Goal: Communication & Community: Answer question/provide support

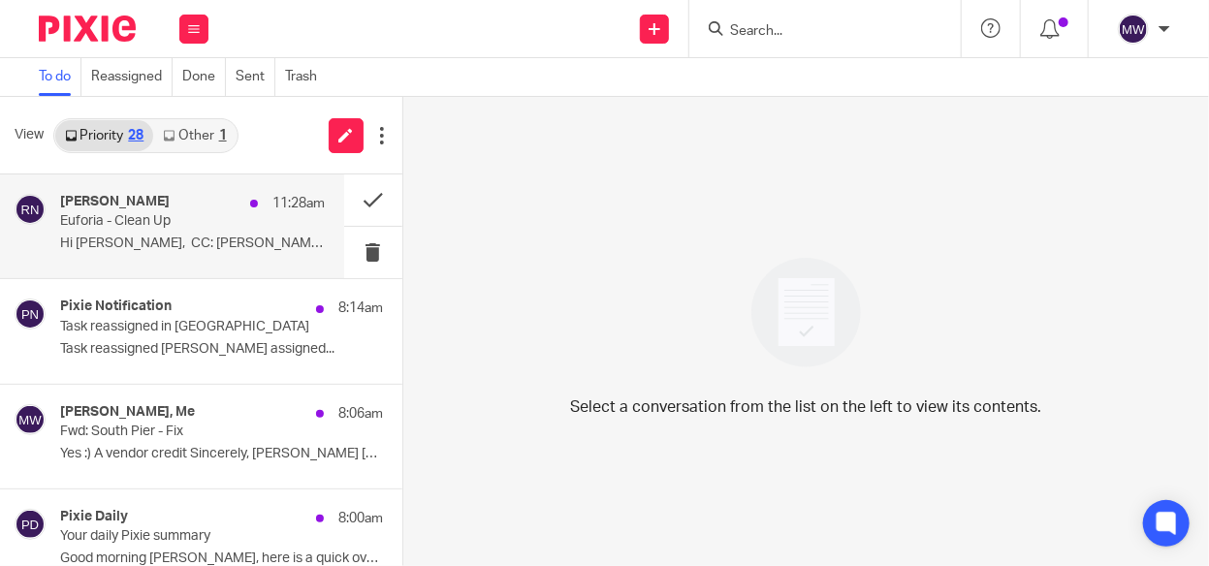
click at [182, 251] on p "Hi [PERSON_NAME], CC: [PERSON_NAME] was in..." at bounding box center [192, 244] width 265 height 16
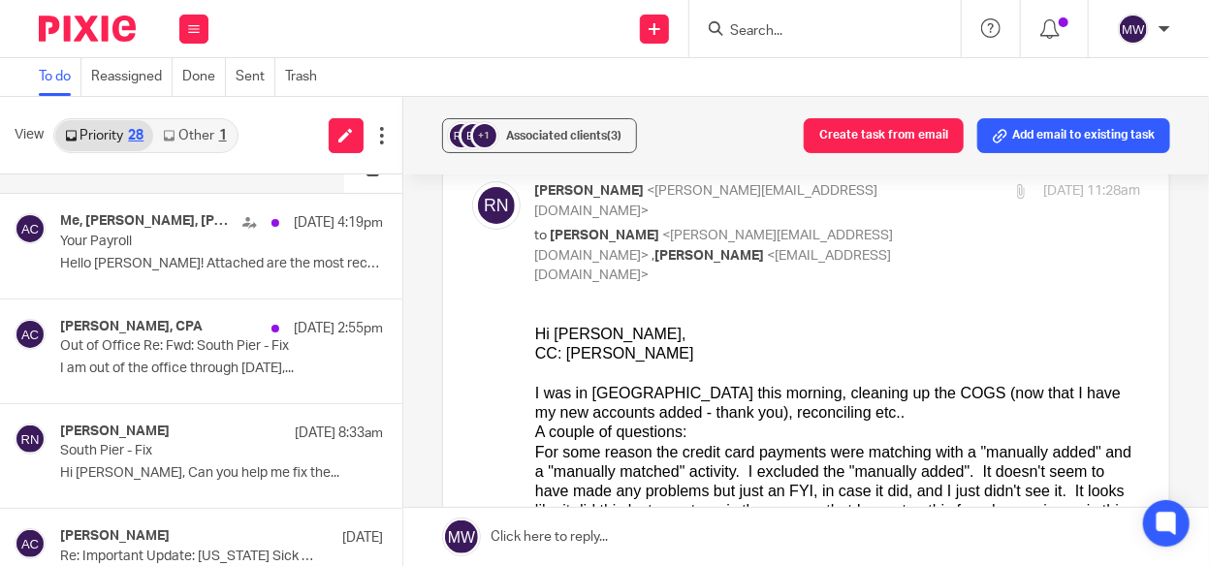
scroll to position [582, 0]
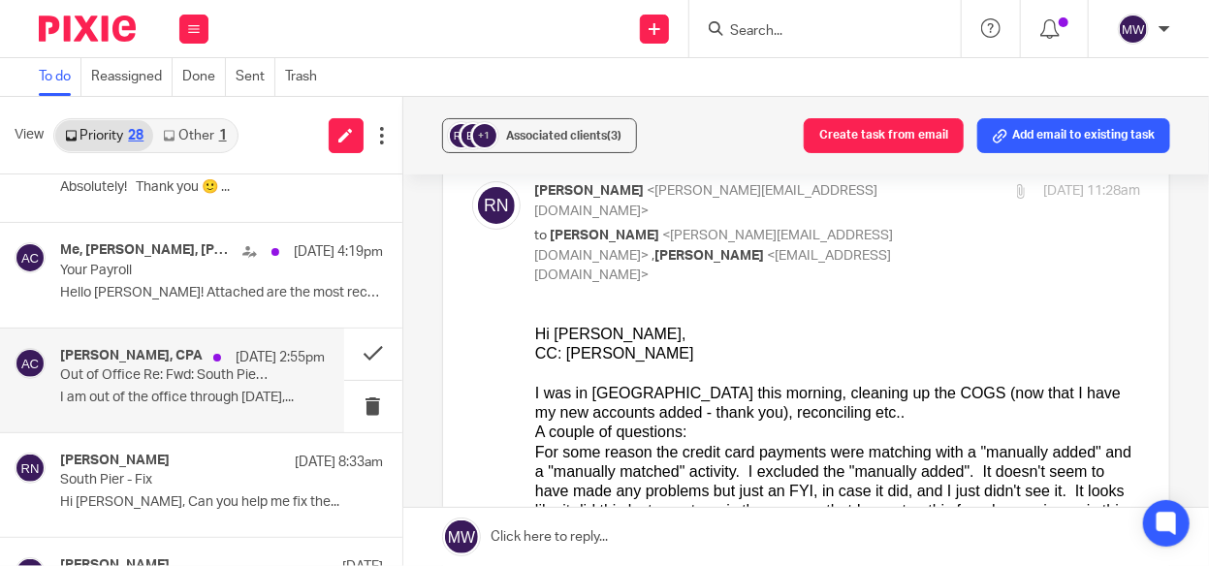
click at [285, 394] on p "I am out of the office through September 27,..." at bounding box center [192, 398] width 265 height 16
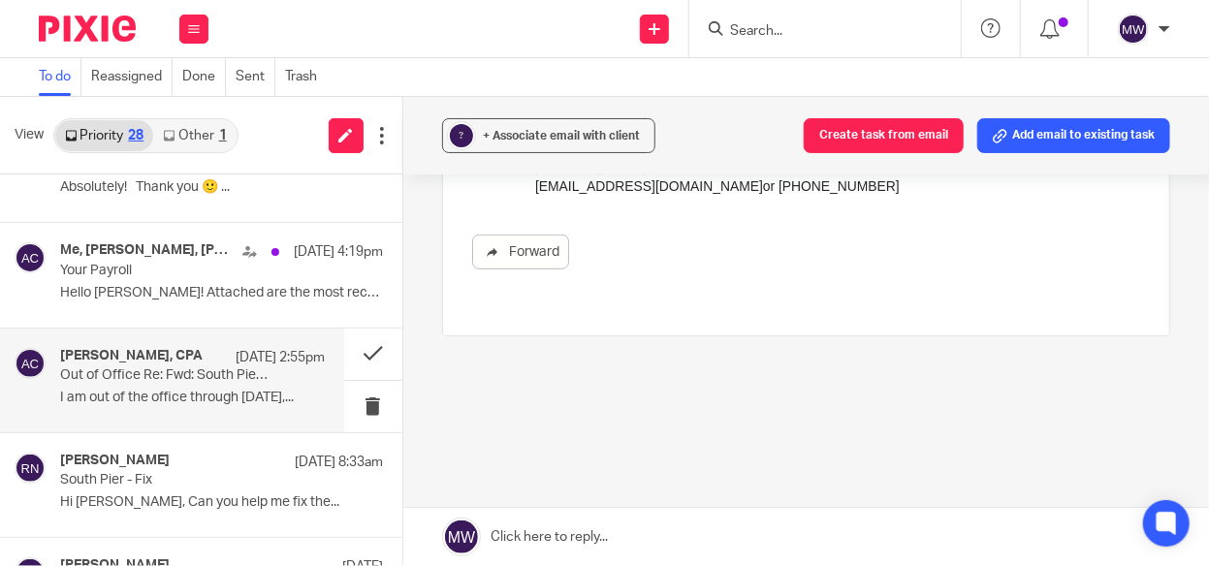
scroll to position [0, 0]
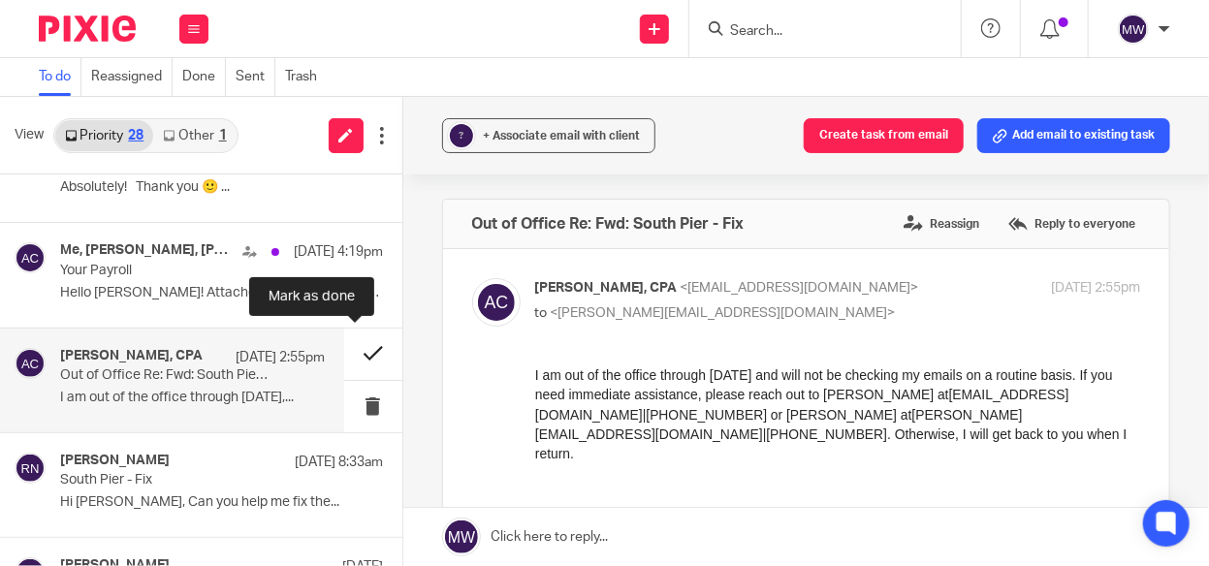
click at [364, 346] on button at bounding box center [373, 354] width 58 height 51
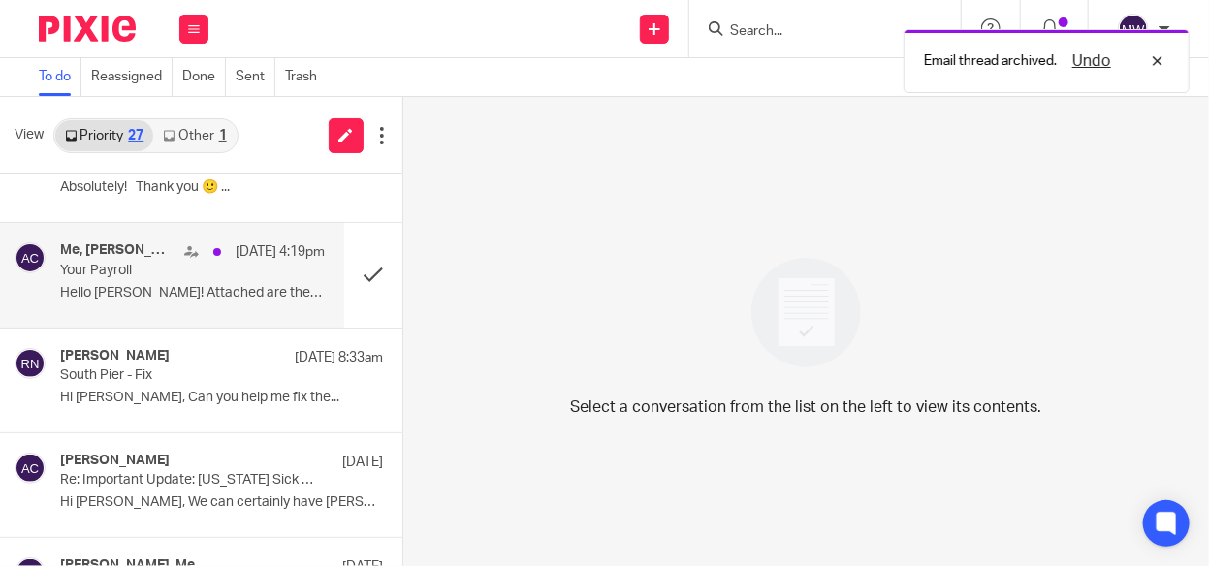
click at [209, 299] on p "Hello Lacey! Attached are the most recent..." at bounding box center [192, 293] width 265 height 16
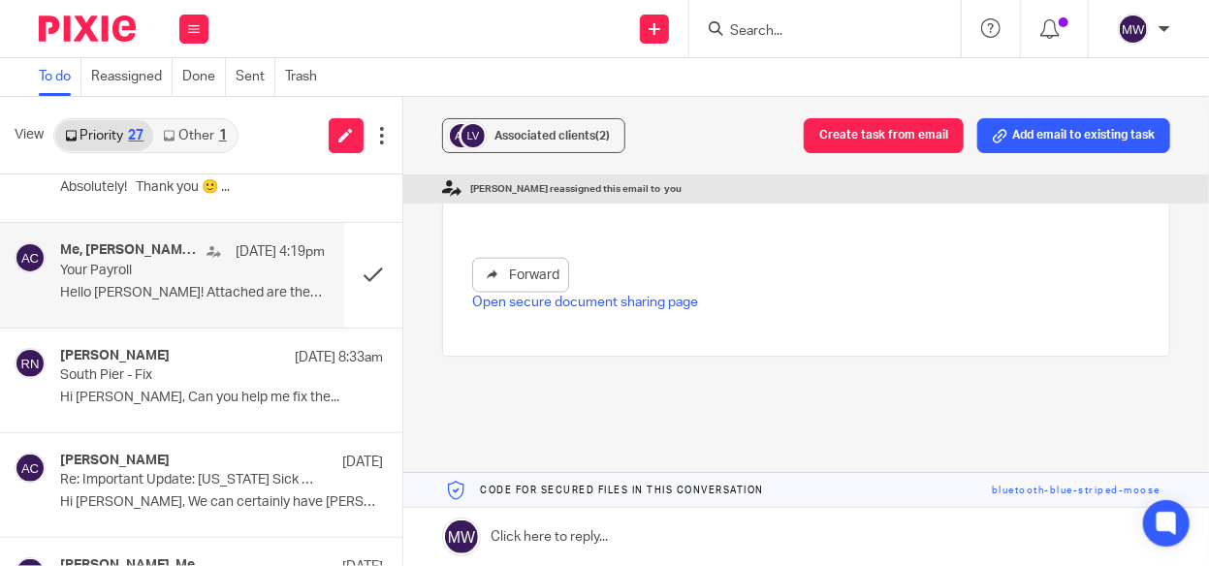
scroll to position [393, 0]
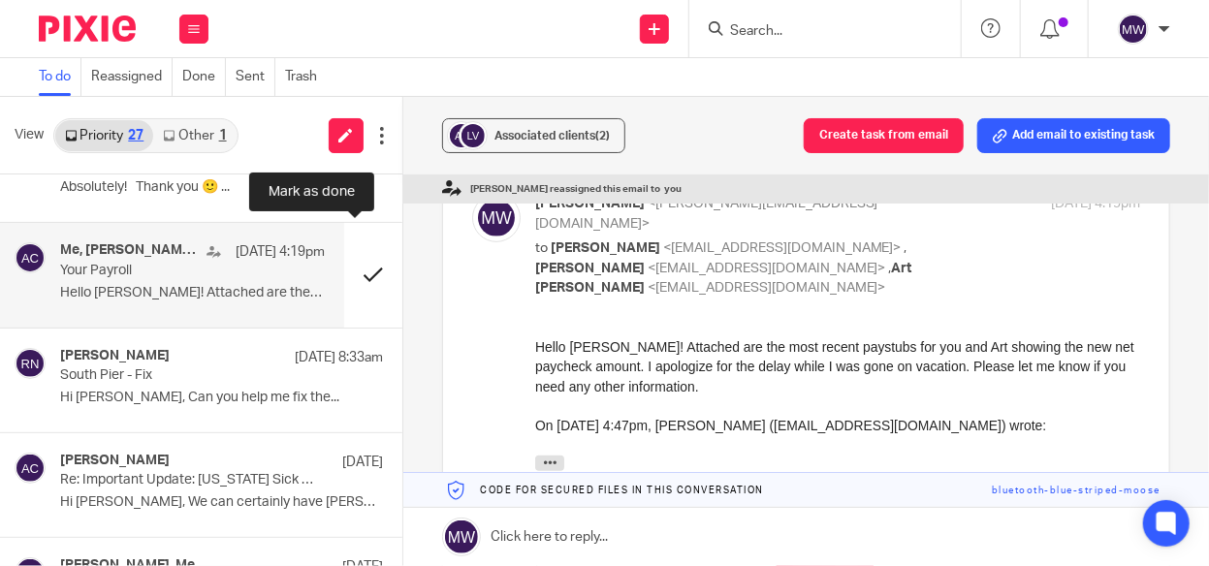
click at [352, 270] on button at bounding box center [373, 275] width 58 height 104
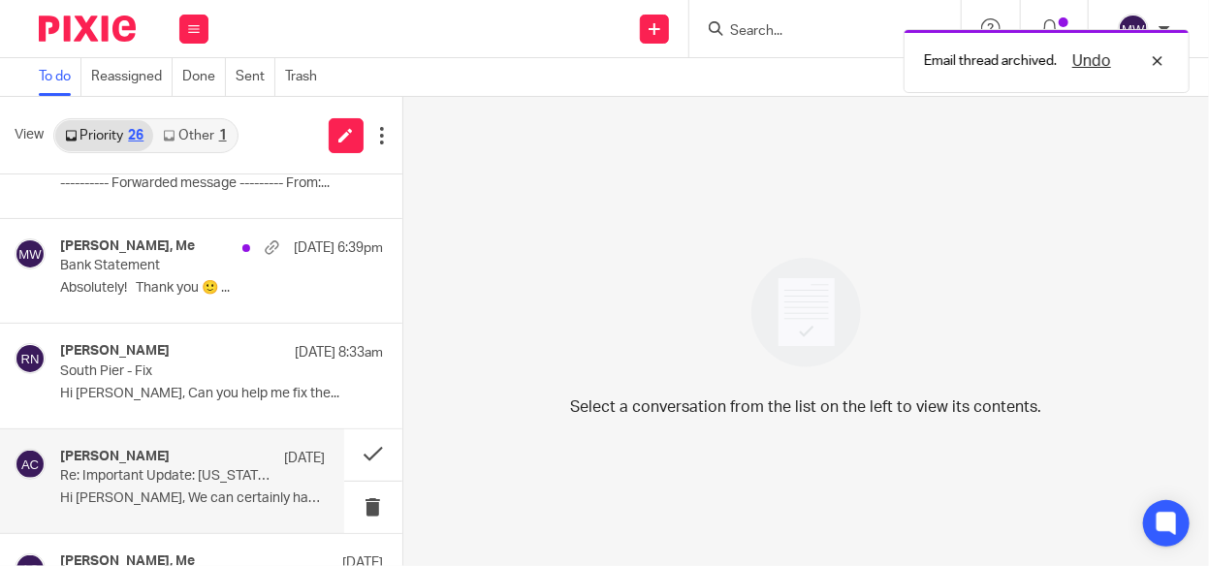
scroll to position [388, 0]
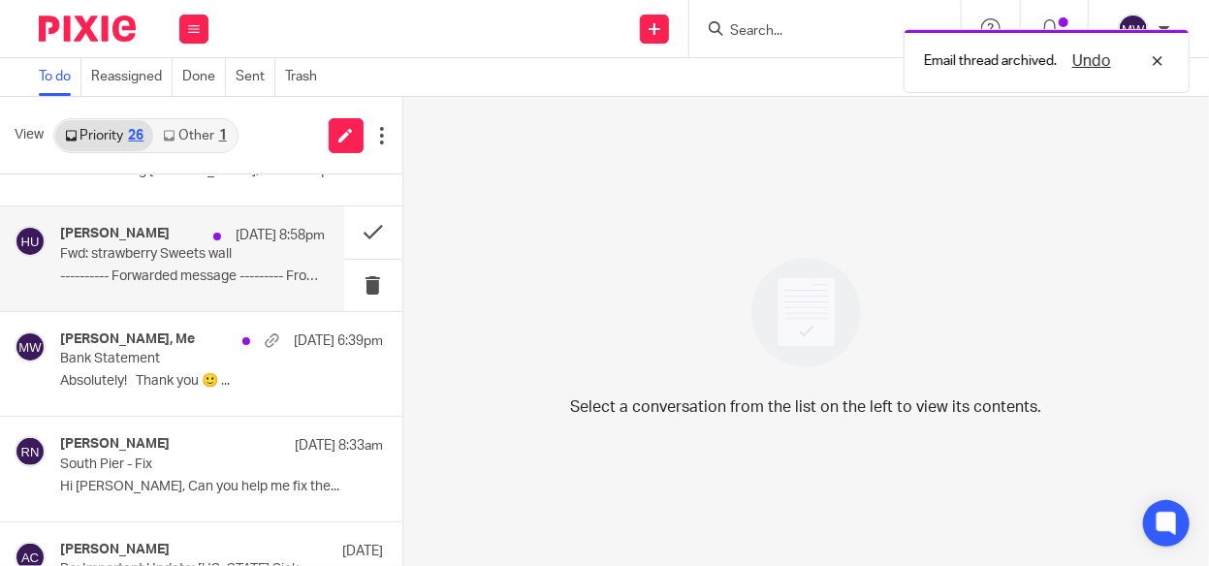
click at [140, 272] on p "---------- Forwarded message --------- From:..." at bounding box center [192, 276] width 265 height 16
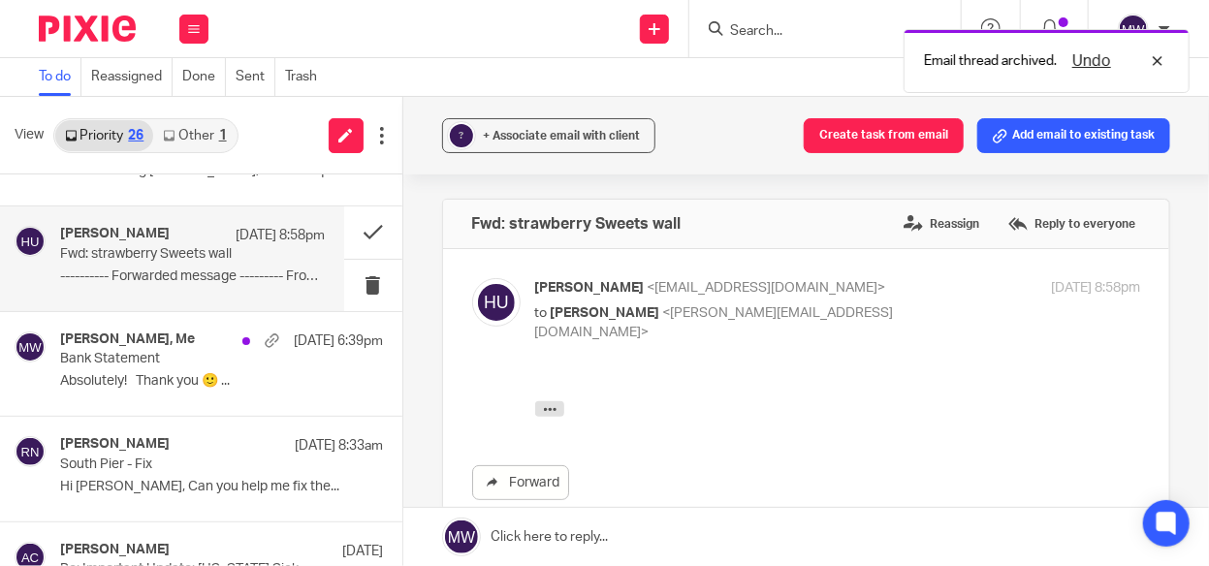
scroll to position [0, 0]
click at [551, 404] on icon "button" at bounding box center [549, 408] width 15 height 15
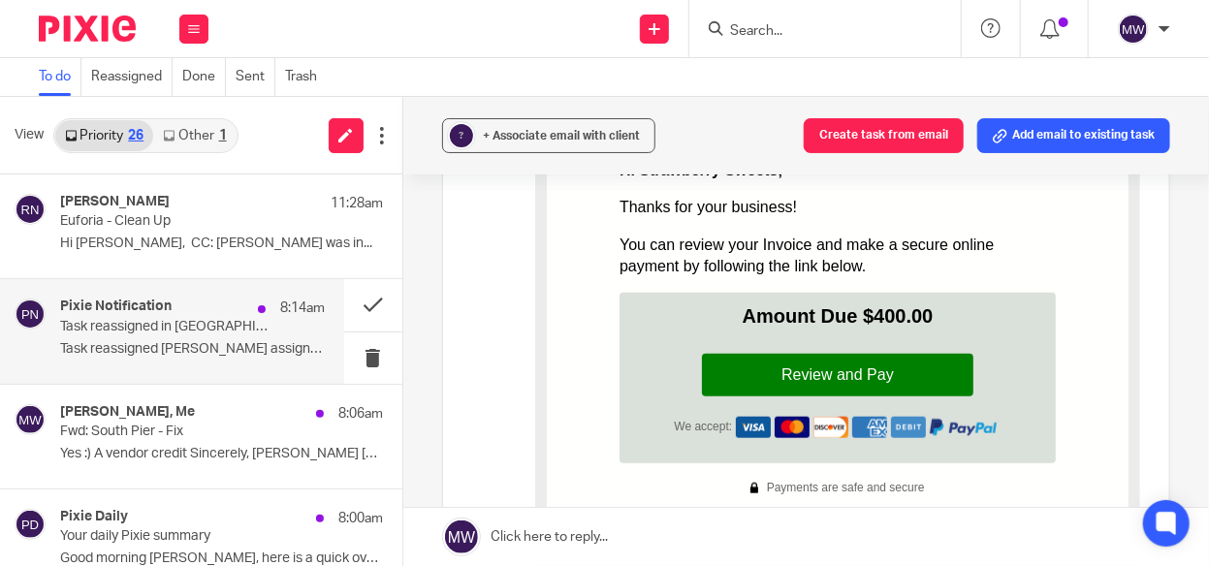
click at [203, 306] on div "Pixie Notification 8:14am" at bounding box center [192, 308] width 265 height 19
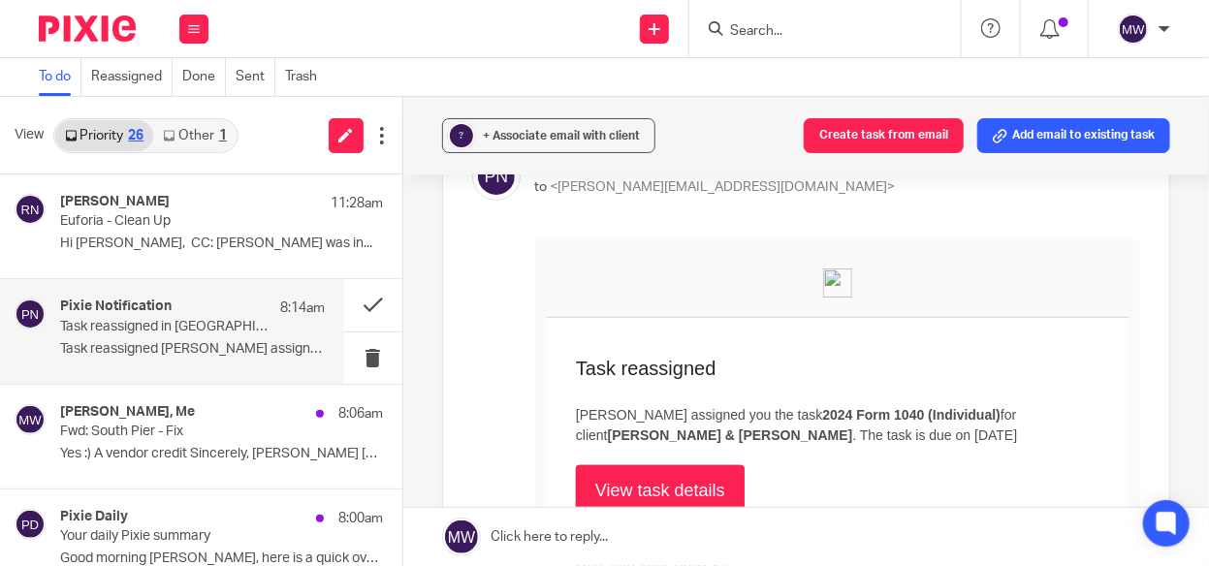
scroll to position [97, 0]
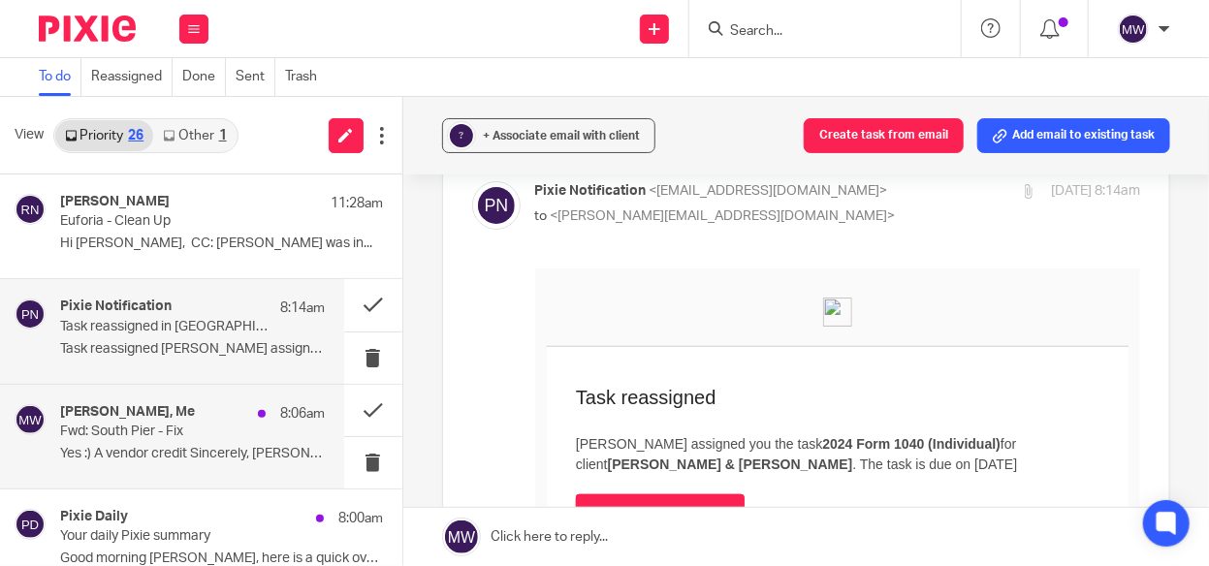
click at [172, 433] on p "Fwd: South Pier - Fix" at bounding box center [165, 432] width 211 height 16
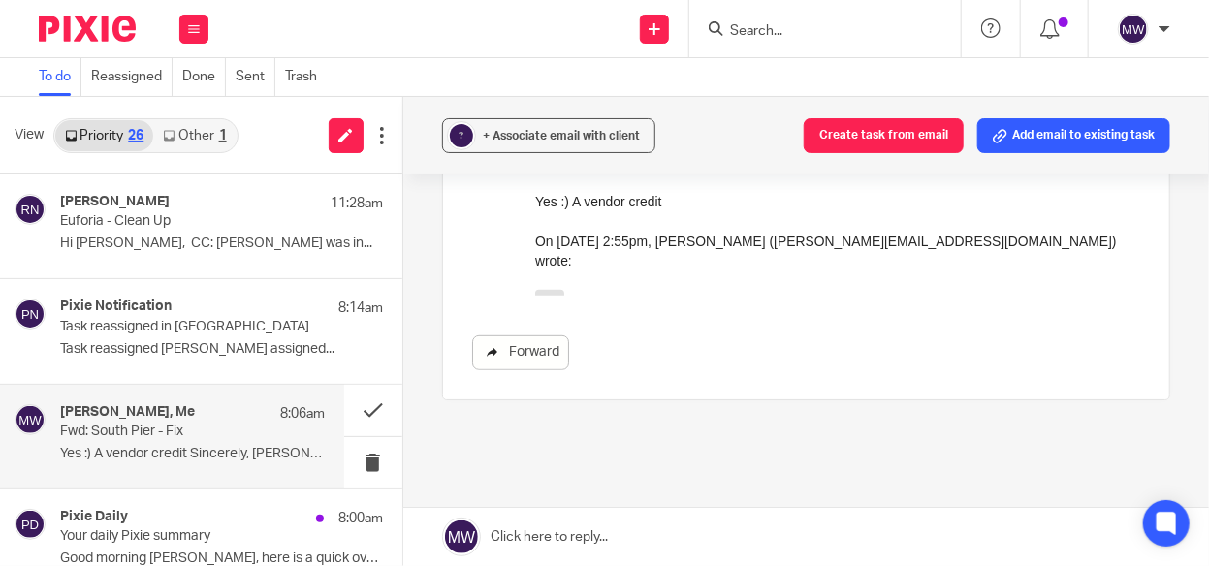
scroll to position [284, 0]
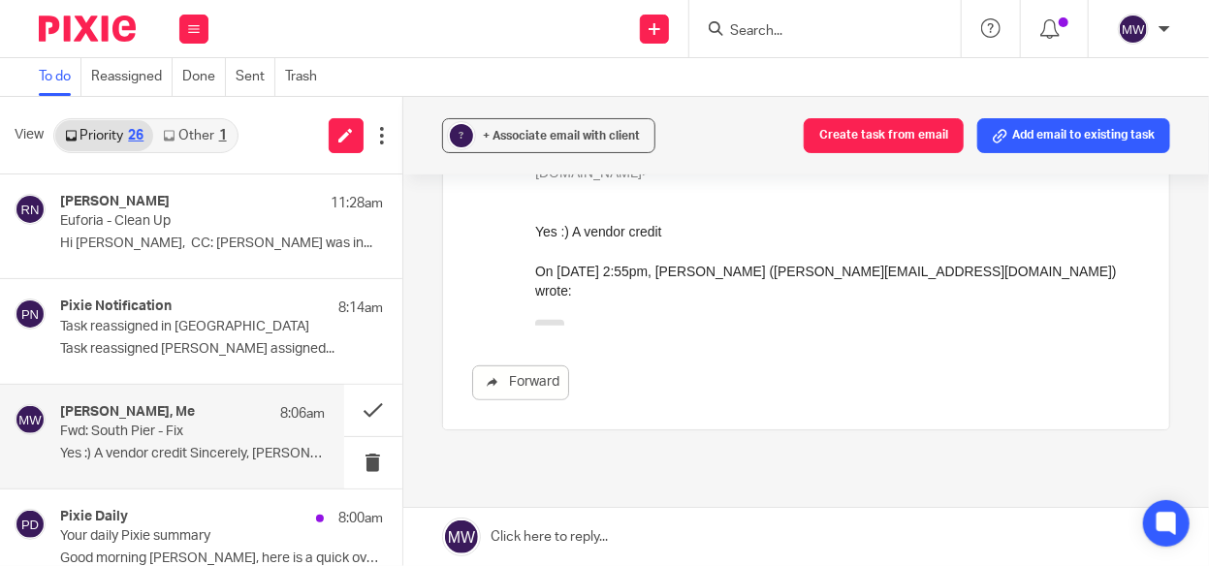
click at [550, 299] on div "Yes :) A vendor credit Sincerely, Amy Amy L Corfixsen CPA at Amy L Corfixsen CP…" at bounding box center [836, 283] width 605 height 123
click at [544, 320] on div "I should just put in a vendor credit and apply to outstanding balance in the cu…" at bounding box center [836, 332] width 605 height 25
click at [544, 321] on icon "button" at bounding box center [549, 328] width 15 height 15
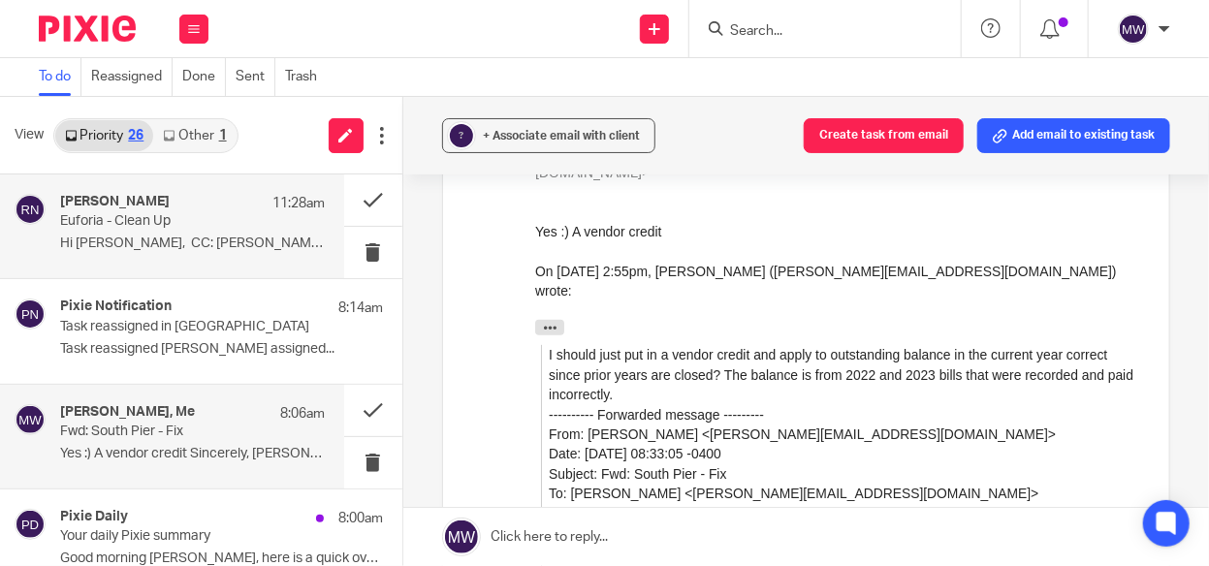
click at [177, 249] on p "Hi Melissa, CC: Amy I was in..." at bounding box center [192, 244] width 265 height 16
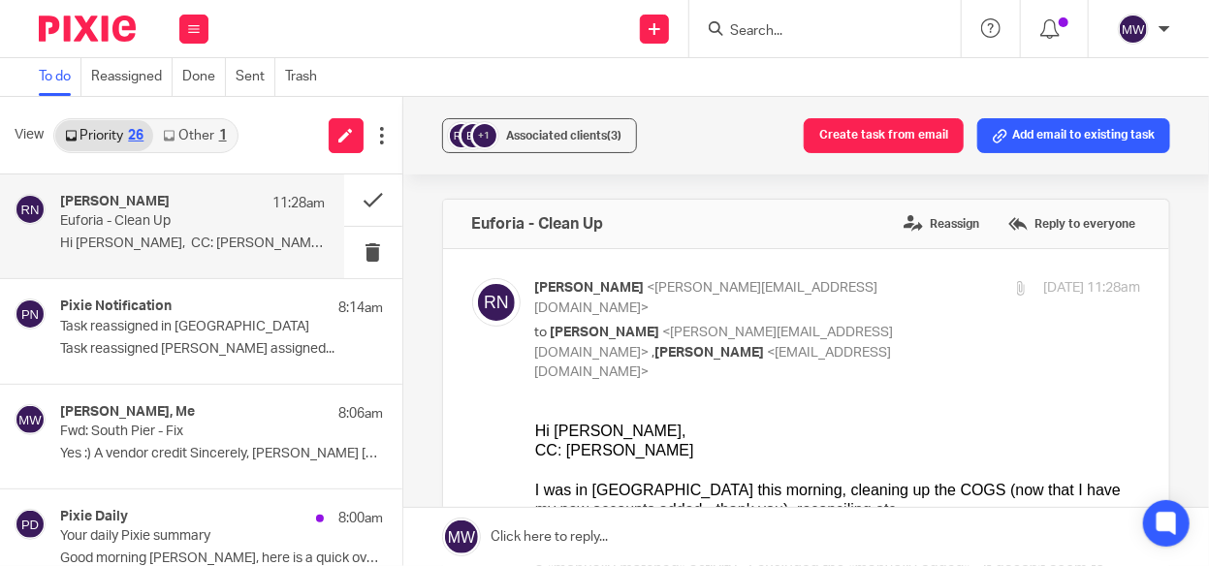
scroll to position [0, 0]
click at [223, 142] on link "Other 1" at bounding box center [194, 135] width 82 height 31
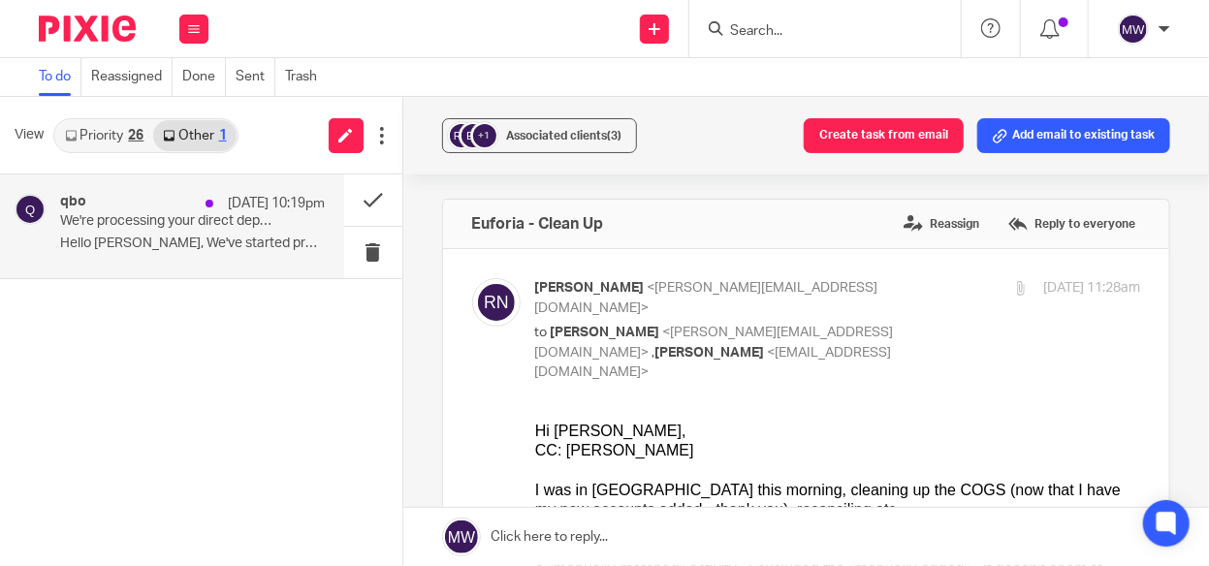
click at [190, 224] on p "We're processing your direct deposit payment(s) from Honey Suites, LLC" at bounding box center [165, 221] width 211 height 16
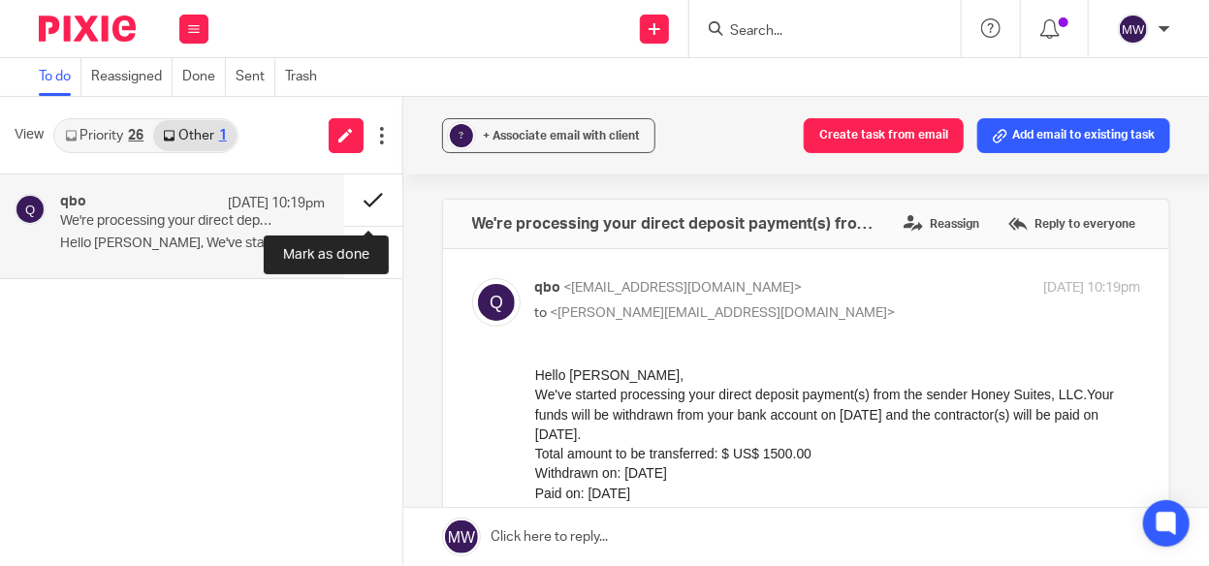
click at [363, 208] on button at bounding box center [373, 199] width 58 height 51
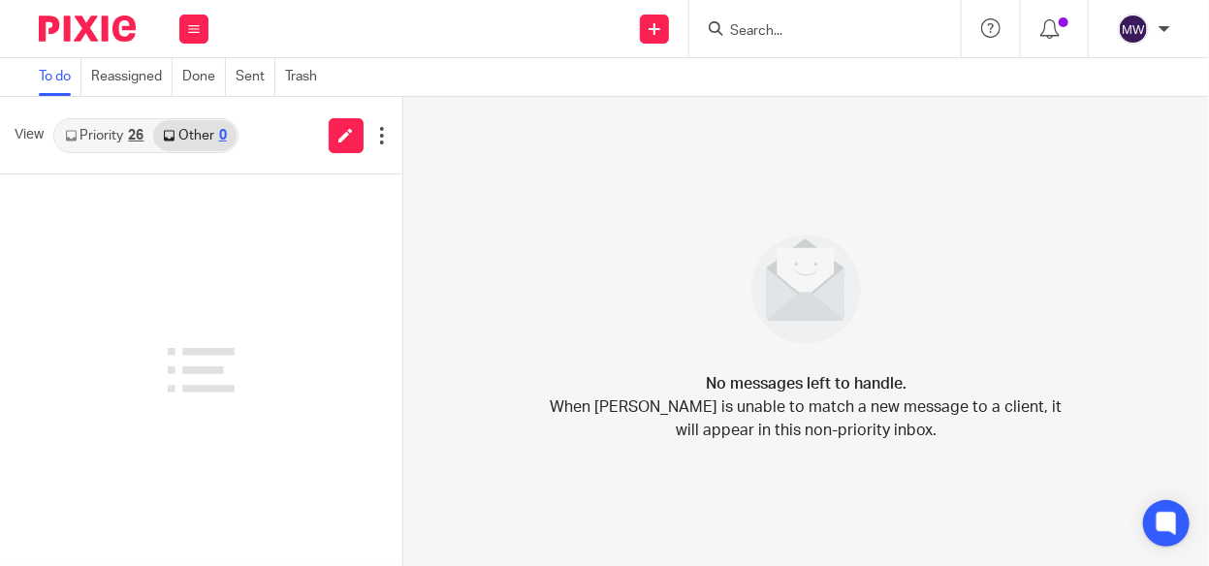
click at [138, 137] on div "26" at bounding box center [136, 136] width 16 height 14
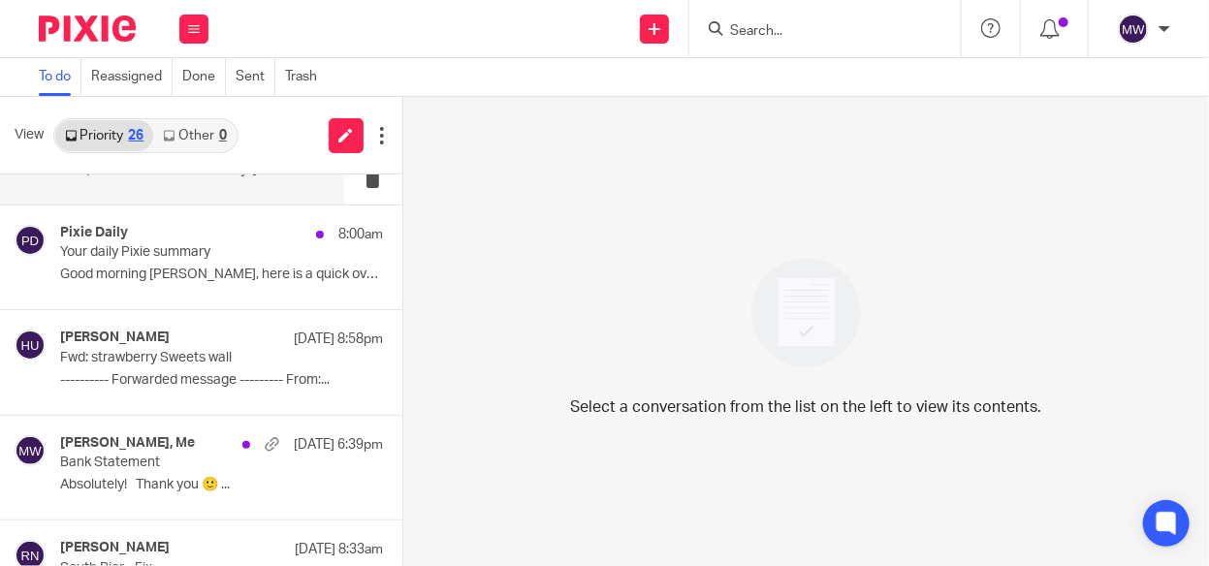
scroll to position [388, 0]
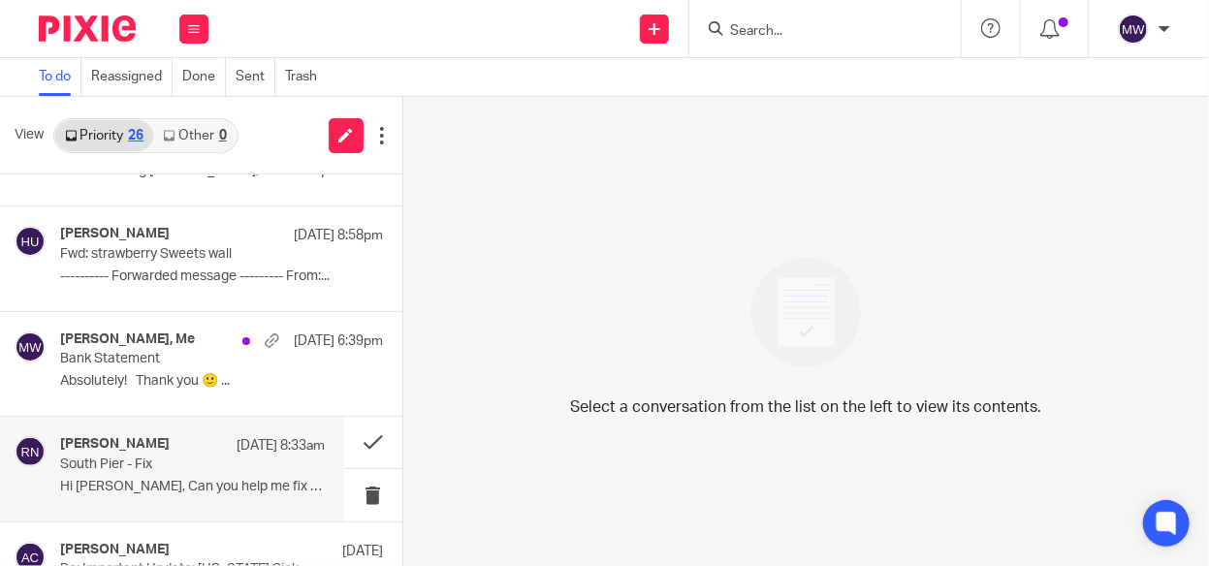
click at [172, 464] on p "South Pier - Fix" at bounding box center [165, 465] width 211 height 16
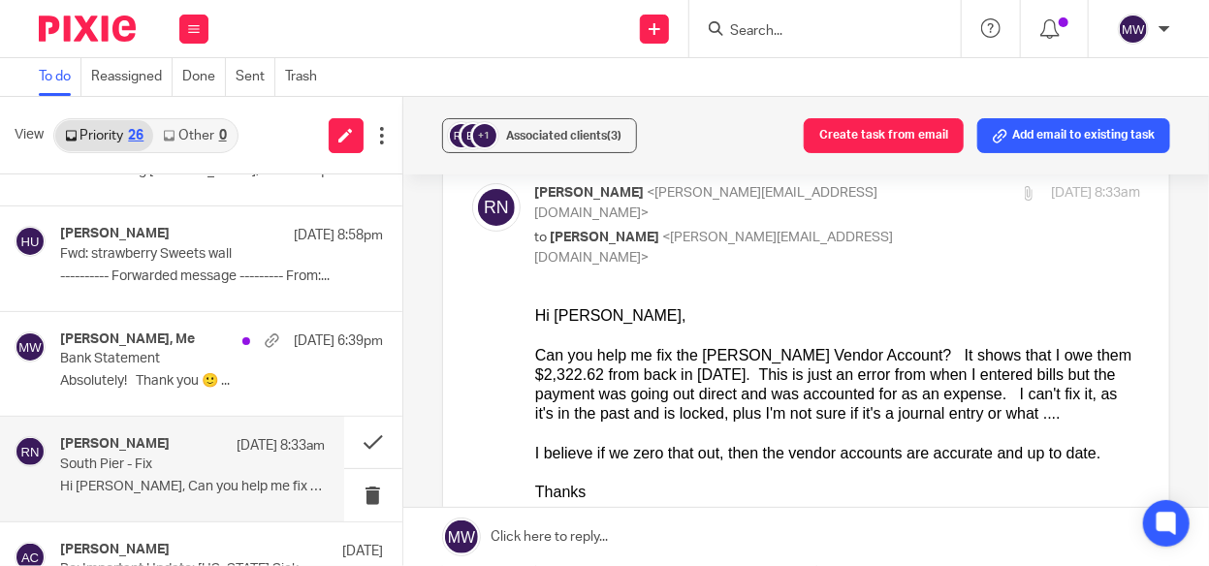
scroll to position [194, 0]
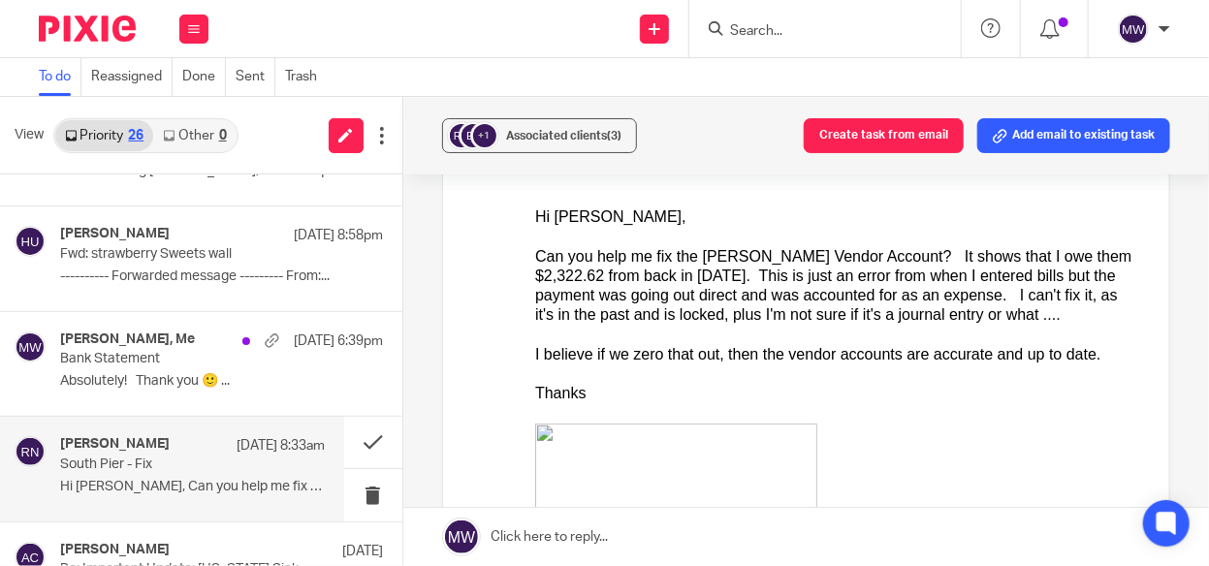
click at [234, 479] on p "Hi Melissa, Can you help me fix the..." at bounding box center [192, 487] width 265 height 16
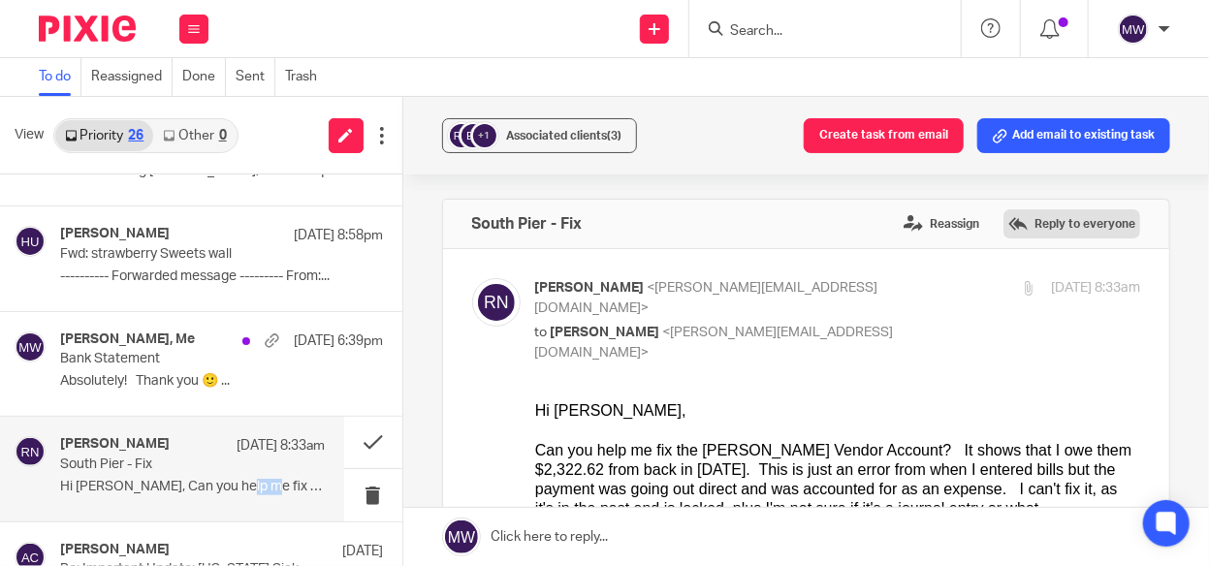
click at [1022, 218] on label "Reply to everyone" at bounding box center [1071, 223] width 137 height 29
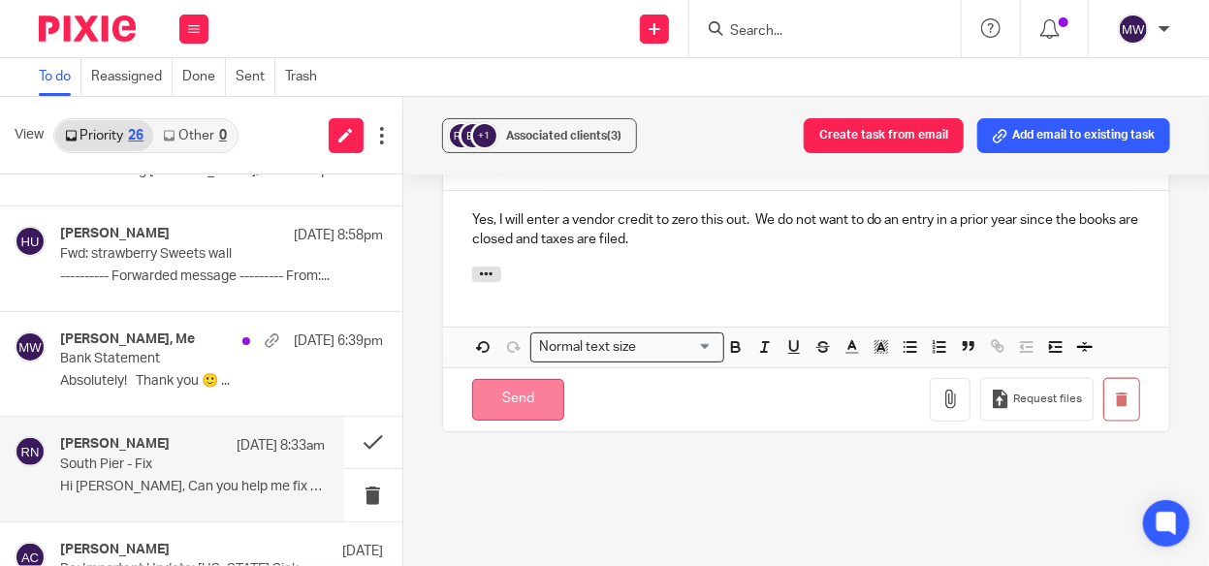
click at [502, 379] on input "Send" at bounding box center [518, 400] width 92 height 42
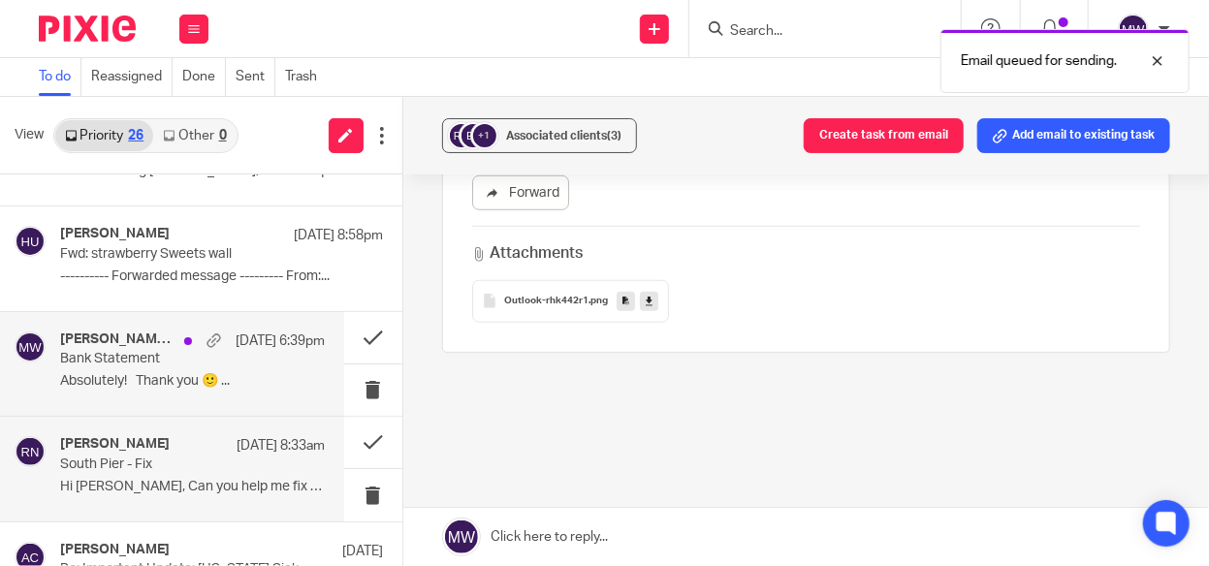
click at [159, 351] on p "Bank Statement" at bounding box center [165, 359] width 211 height 16
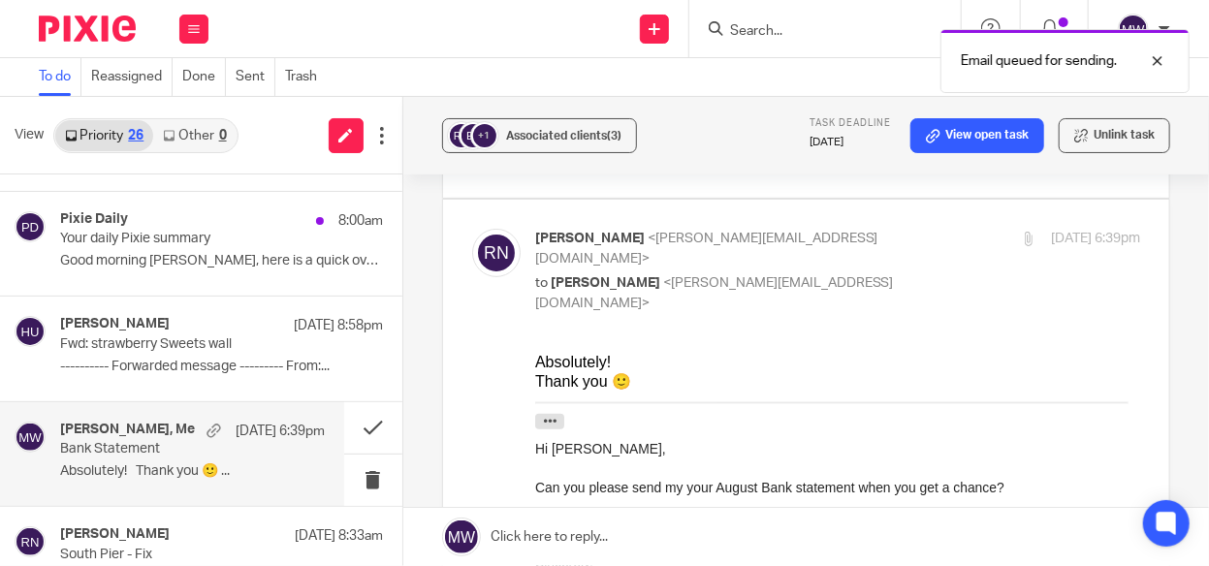
scroll to position [194, 0]
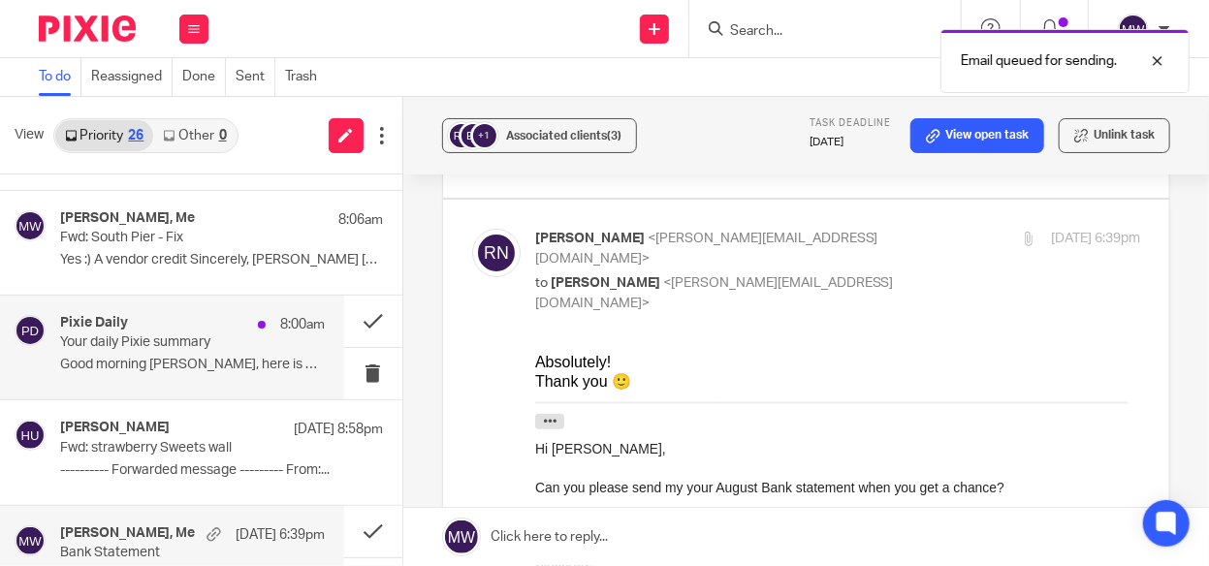
click at [195, 367] on p "Good morning Melissa, here is a quick overview..." at bounding box center [192, 365] width 265 height 16
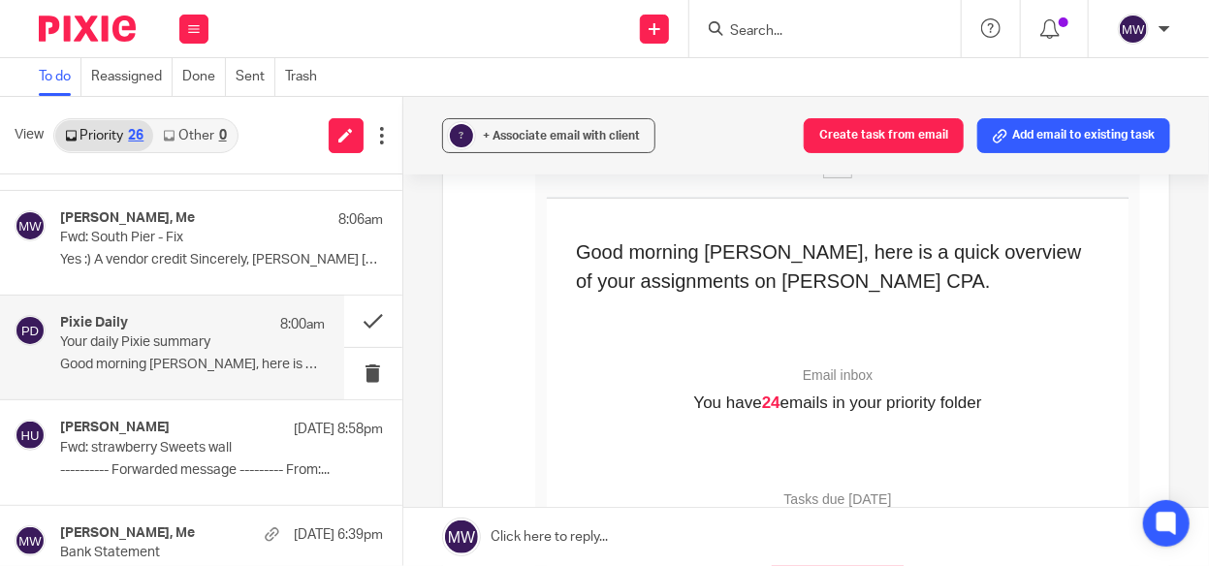
scroll to position [97, 0]
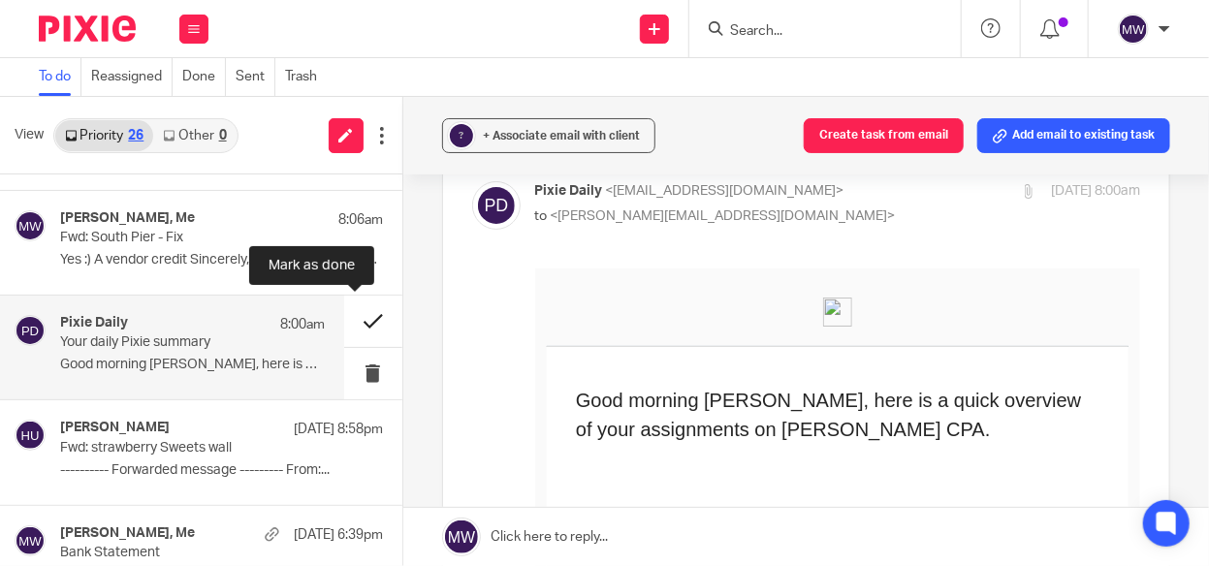
click at [347, 326] on button at bounding box center [373, 321] width 58 height 51
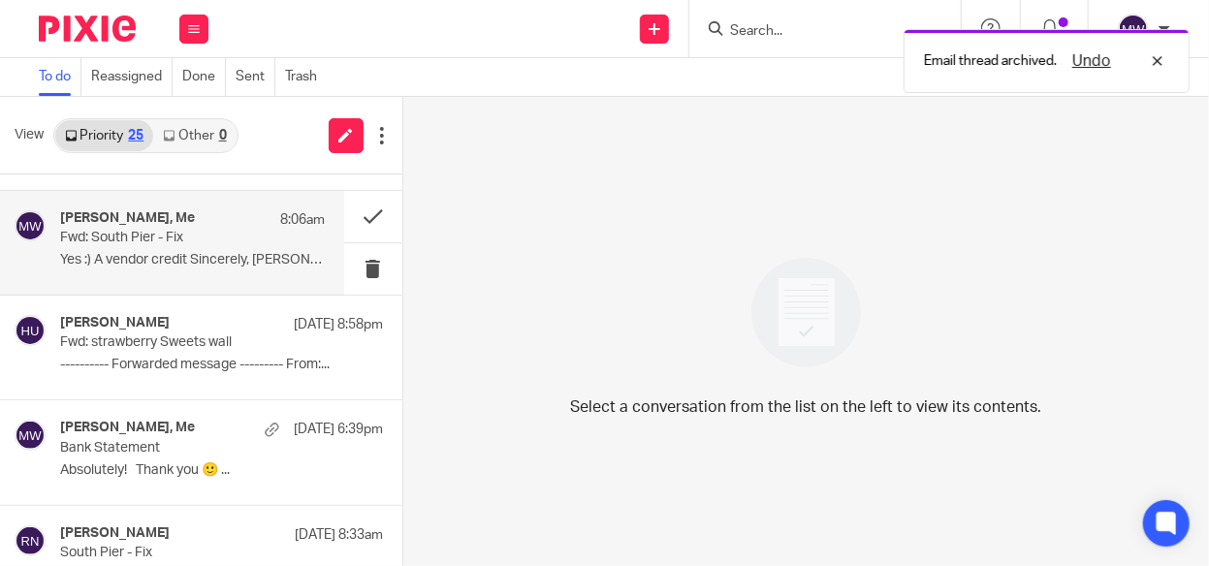
click at [208, 252] on p "Yes :) A vendor credit Sincerely, Amy Amy..." at bounding box center [192, 260] width 265 height 16
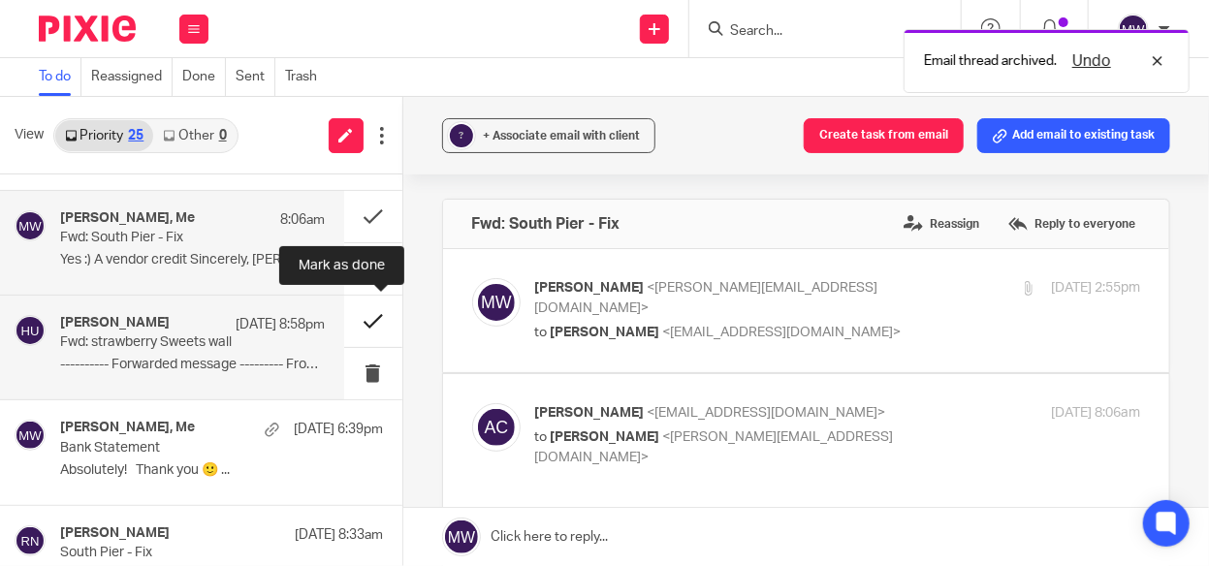
scroll to position [0, 0]
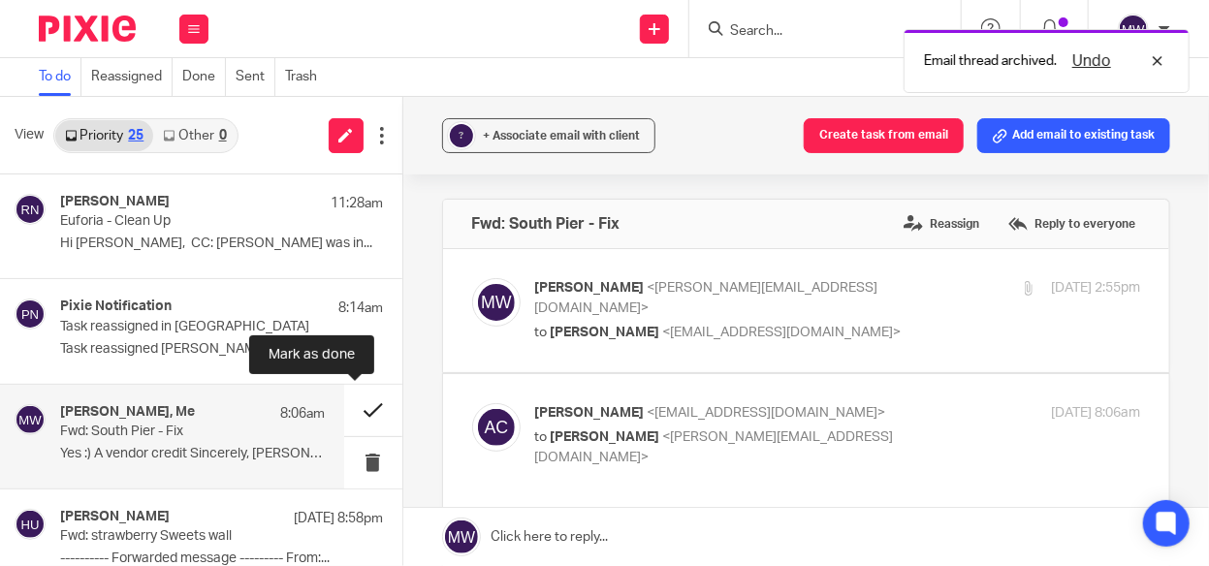
click at [355, 406] on button at bounding box center [373, 410] width 58 height 51
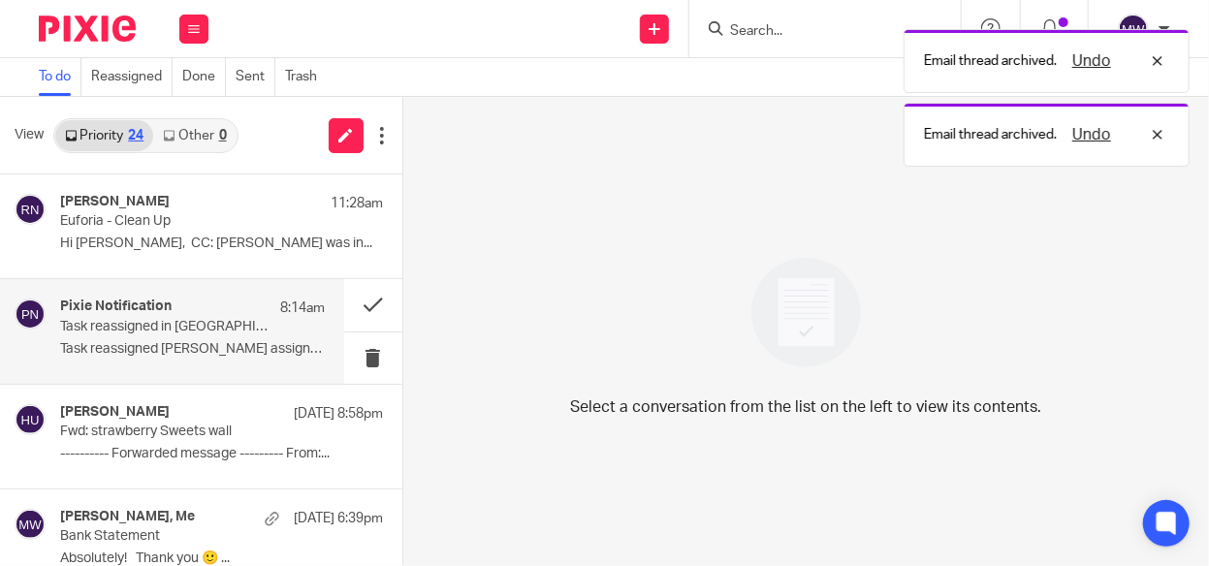
click at [218, 327] on p "Task reassigned in Pixie" at bounding box center [165, 327] width 211 height 16
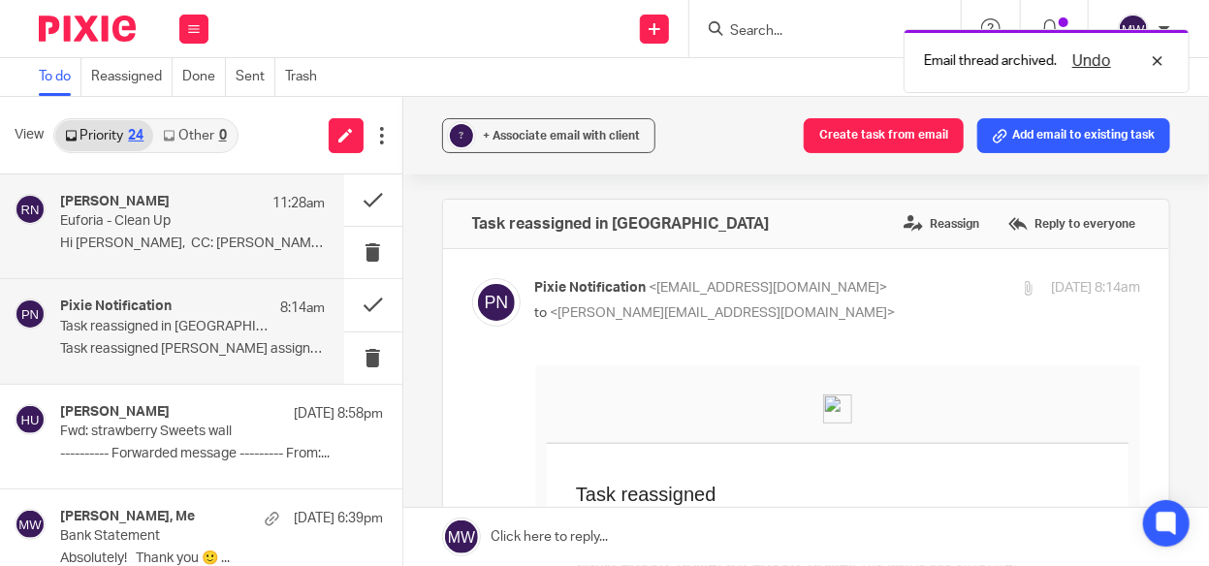
click at [203, 248] on p "Hi Melissa, CC: Amy I was in..." at bounding box center [192, 244] width 265 height 16
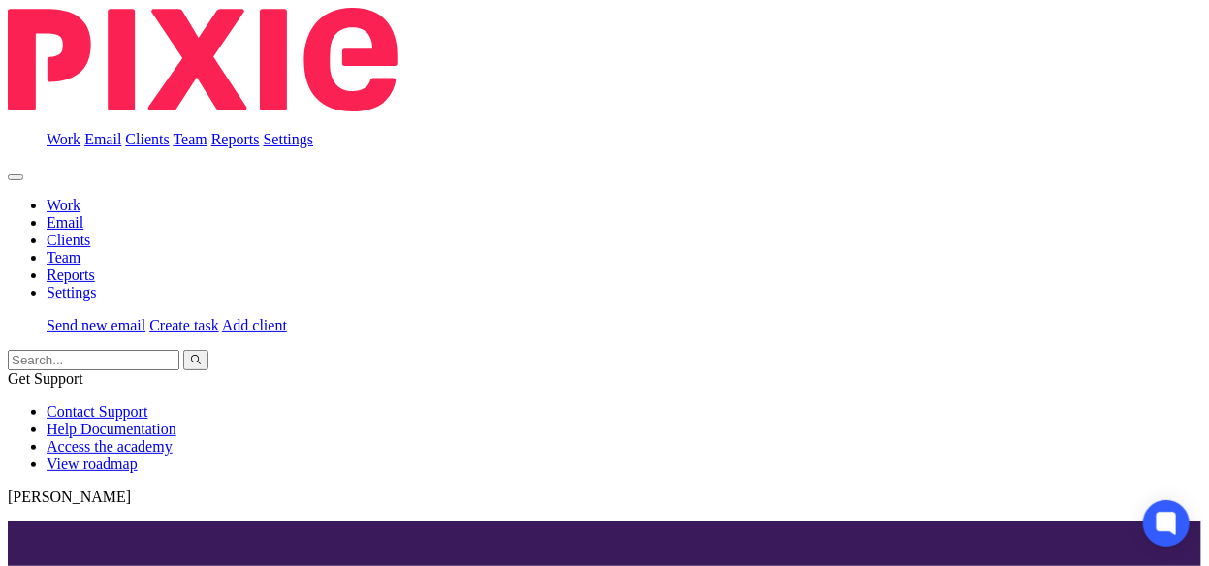
scroll to position [97, 0]
